Goal: Task Accomplishment & Management: Manage account settings

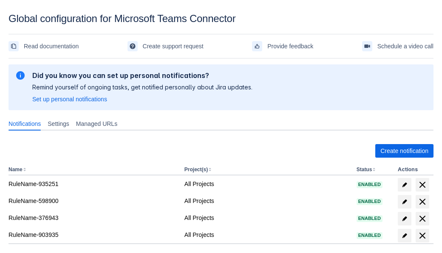
click at [404, 151] on span "Create notification" at bounding box center [404, 151] width 48 height 14
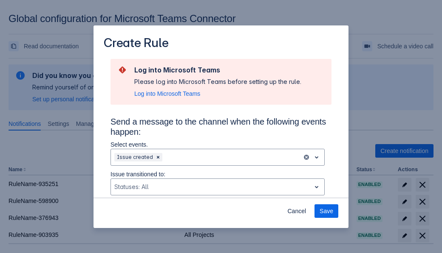
type input "RuleName-262914New Rule (5)"
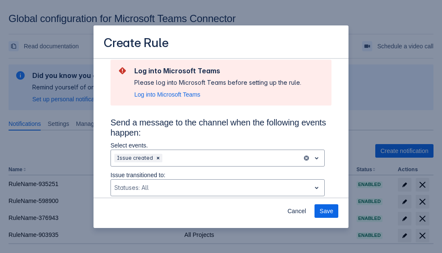
scroll to position [572, 0]
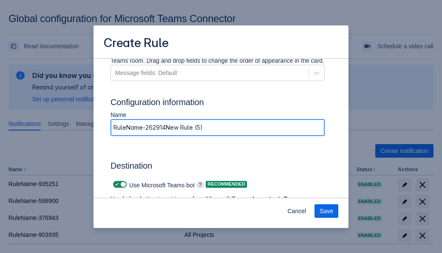
click at [158, 217] on span "Authenticate in Microsoft Teams" at bounding box center [157, 224] width 84 height 14
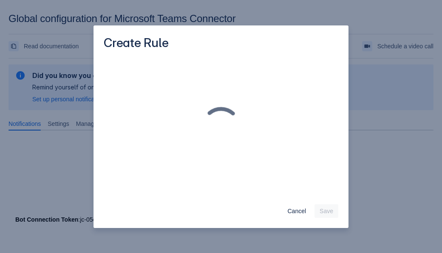
scroll to position [0, 0]
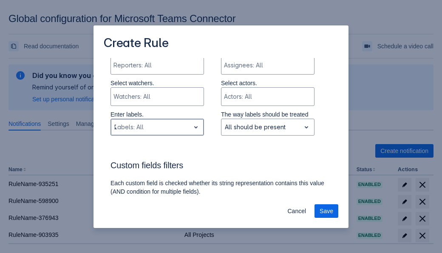
type input "262914_label"
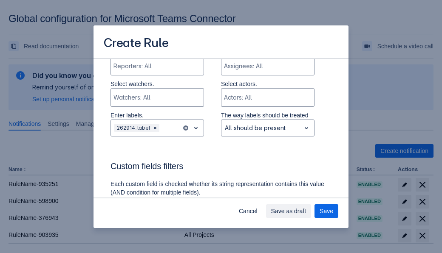
scroll to position [621, 0]
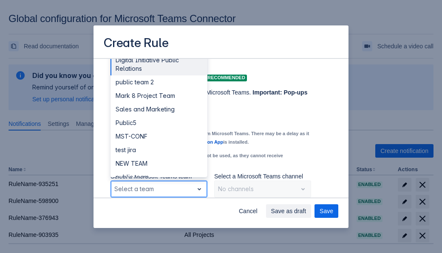
click at [158, 211] on div "Public4" at bounding box center [158, 218] width 97 height 14
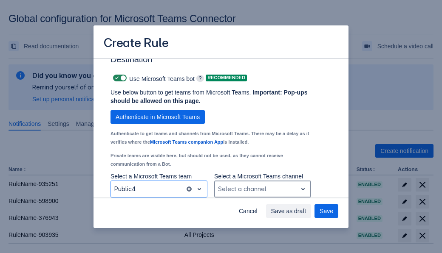
click at [262, 189] on div "Scrollable content" at bounding box center [256, 189] width 76 height 10
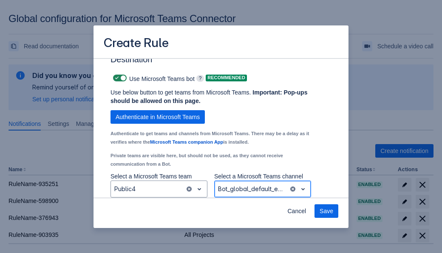
click at [326, 211] on span "Save" at bounding box center [326, 212] width 14 height 14
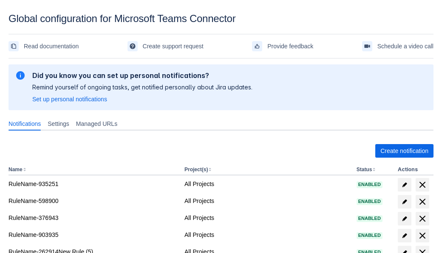
click at [422, 248] on span "delete" at bounding box center [422, 253] width 10 height 10
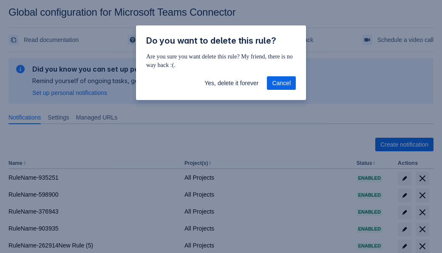
click at [231, 83] on span "Yes, delete it forever" at bounding box center [231, 83] width 54 height 14
